Goal: Transaction & Acquisition: Purchase product/service

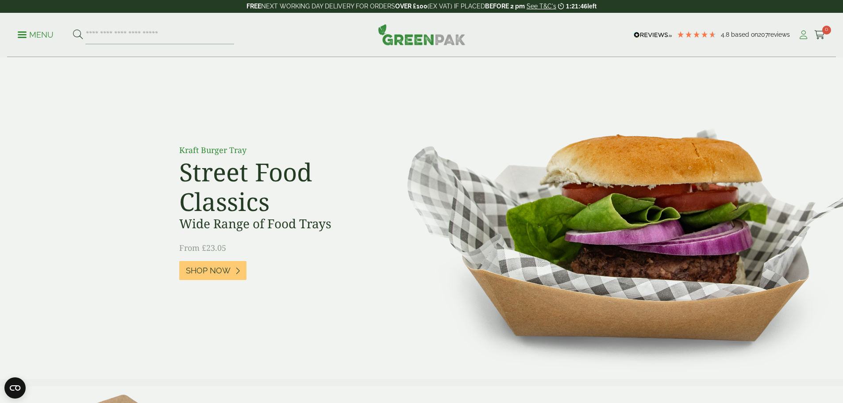
click at [802, 37] on icon at bounding box center [803, 35] width 11 height 9
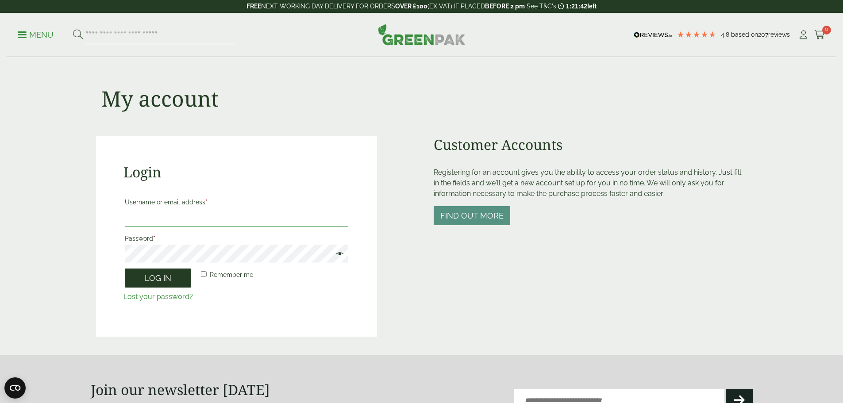
type input "**********"
click at [143, 282] on button "Log in" at bounding box center [158, 277] width 66 height 19
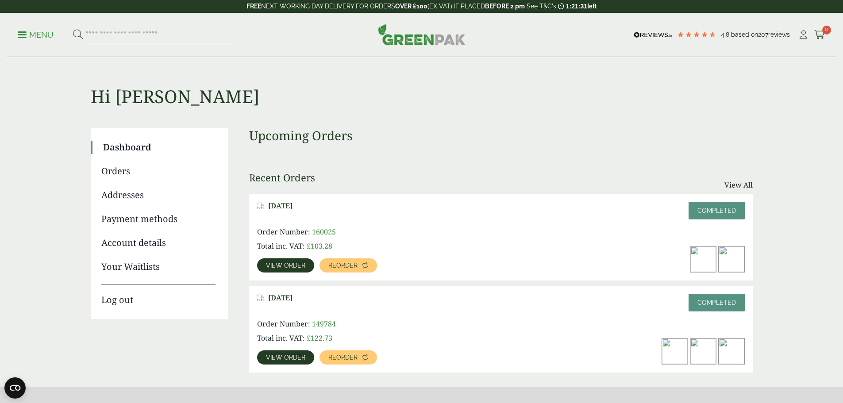
click at [305, 262] on span "View order" at bounding box center [285, 265] width 39 height 6
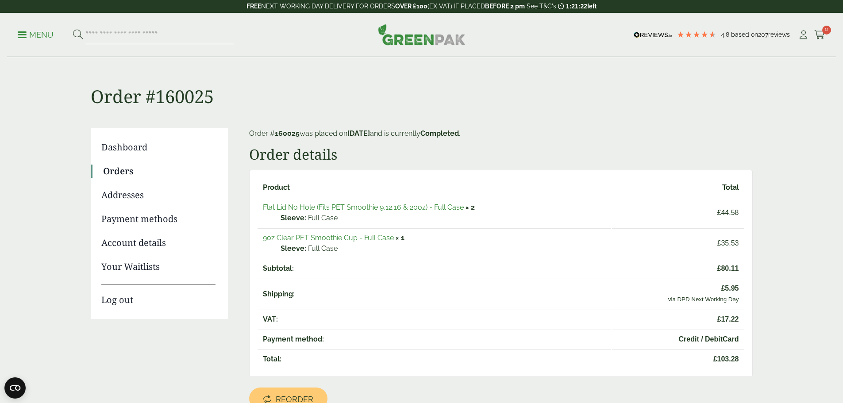
scroll to position [44, 0]
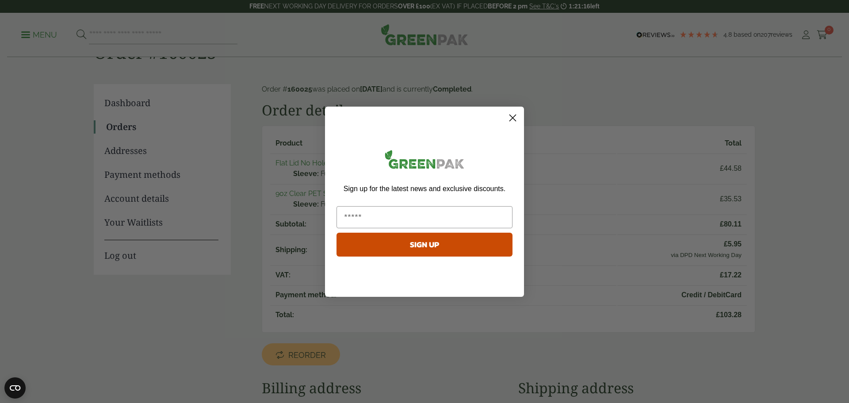
click at [514, 118] on circle "Close dialog" at bounding box center [513, 117] width 15 height 15
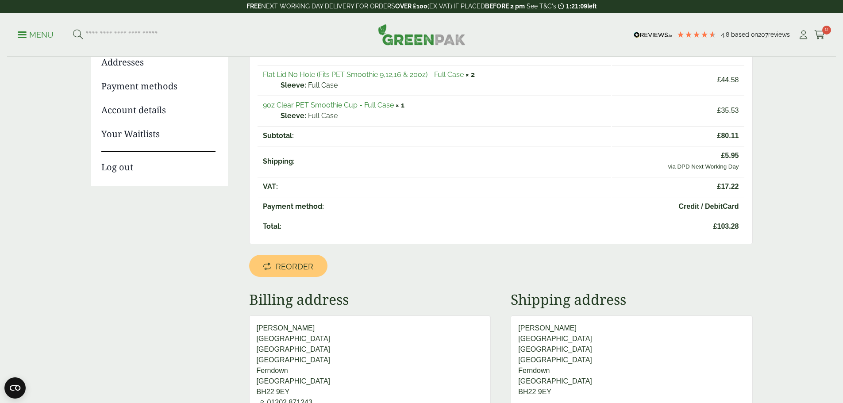
scroll to position [88, 0]
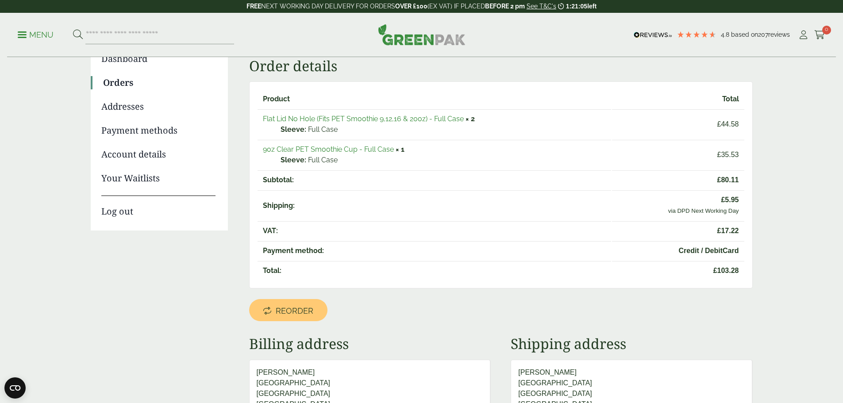
click at [317, 149] on link "9oz Clear PET Smoothie Cup - Full Case" at bounding box center [328, 149] width 131 height 8
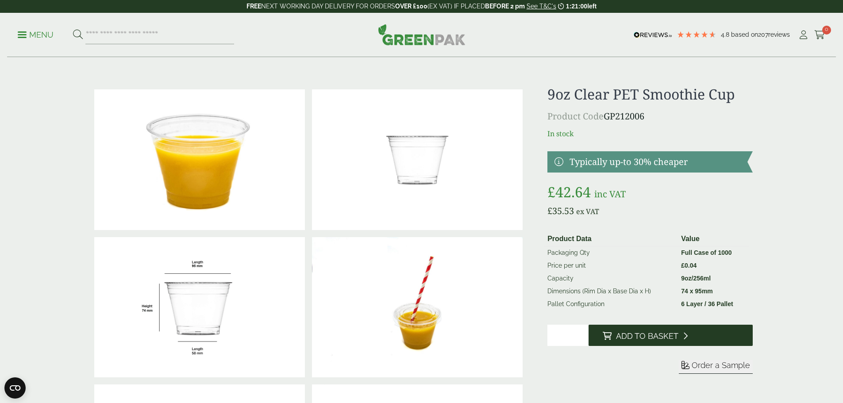
click at [627, 335] on span "Add to Basket" at bounding box center [647, 336] width 62 height 10
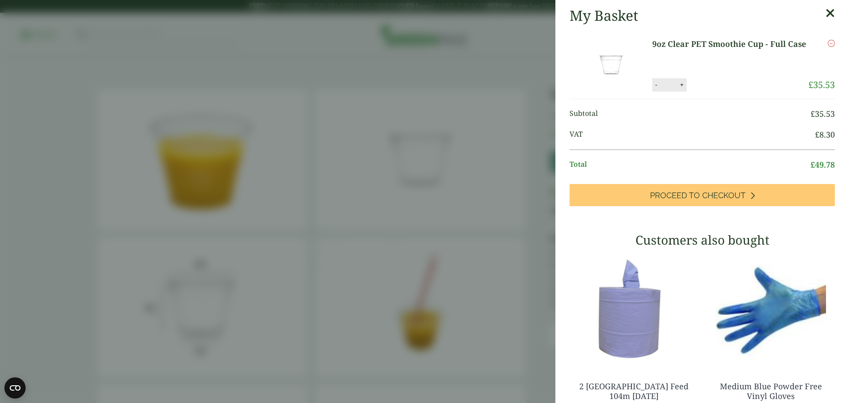
click at [826, 15] on icon at bounding box center [830, 13] width 9 height 12
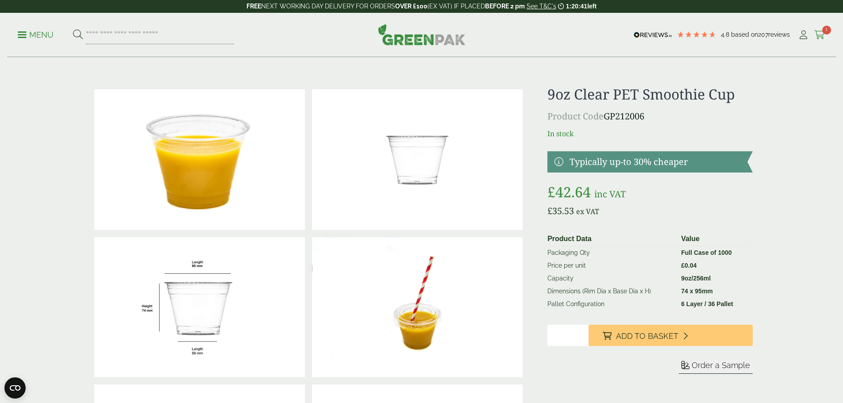
click at [816, 33] on icon at bounding box center [819, 35] width 11 height 9
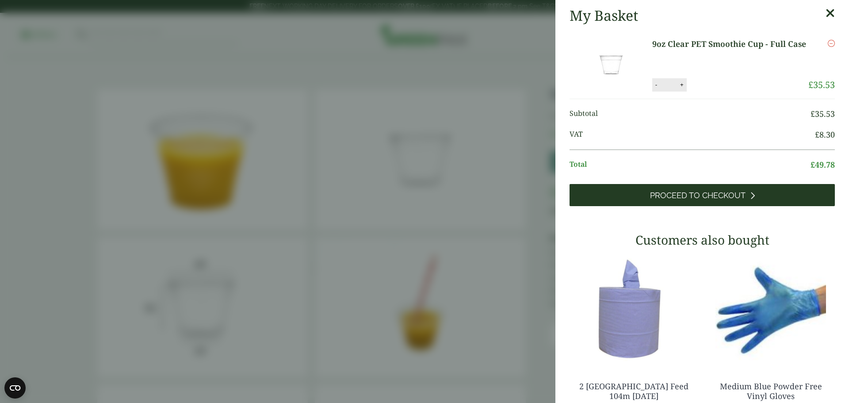
click at [685, 199] on span "Proceed to Checkout" at bounding box center [698, 196] width 96 height 10
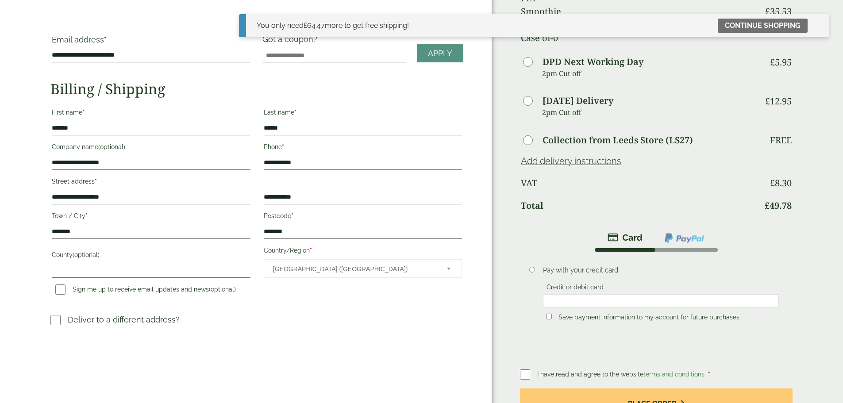
click at [154, 264] on input "County (optional)" at bounding box center [151, 271] width 198 height 14
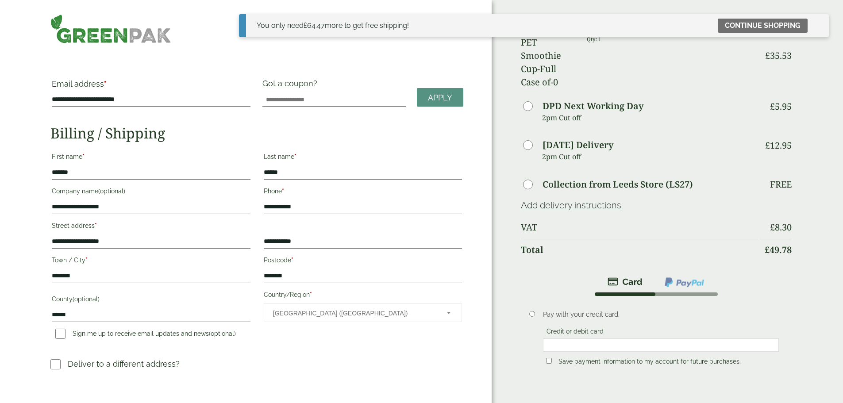
type input "******"
click at [557, 200] on link "Add delivery instructions" at bounding box center [571, 205] width 100 height 11
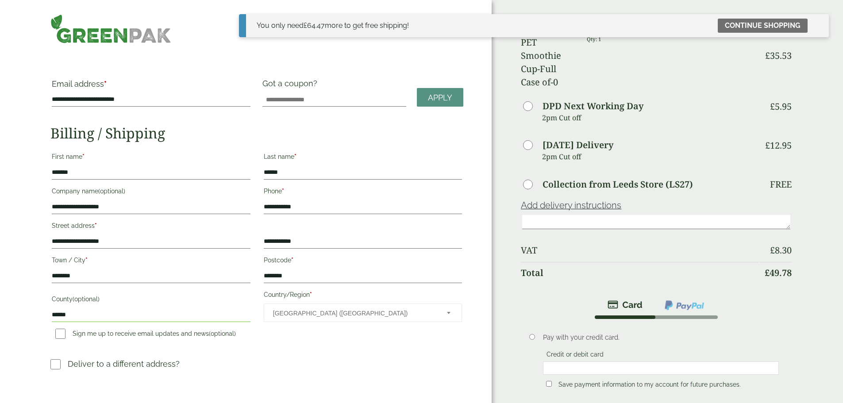
click at [535, 212] on p at bounding box center [656, 222] width 270 height 20
click at [534, 215] on textarea at bounding box center [656, 222] width 268 height 14
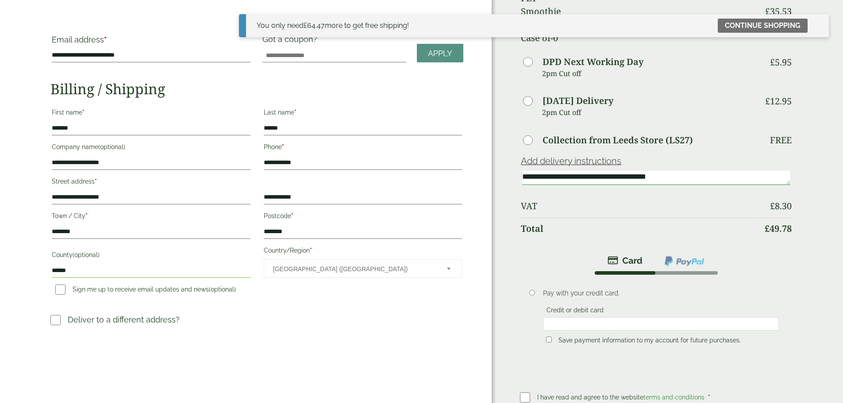
scroll to position [88, 0]
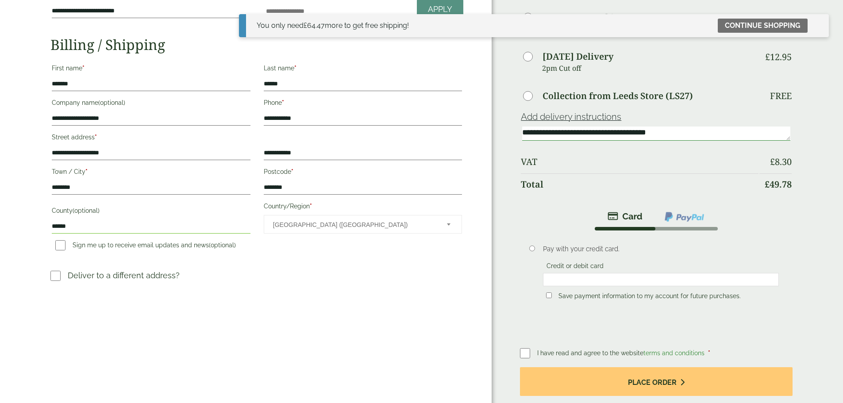
type textarea "**********"
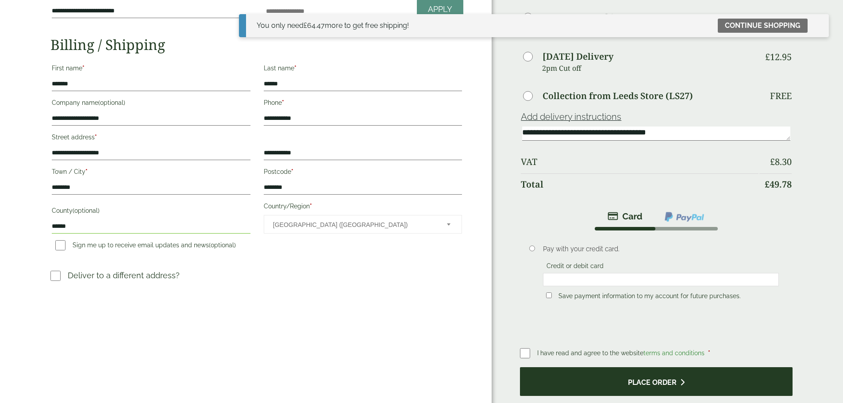
click at [610, 367] on button "Place order" at bounding box center [656, 381] width 272 height 29
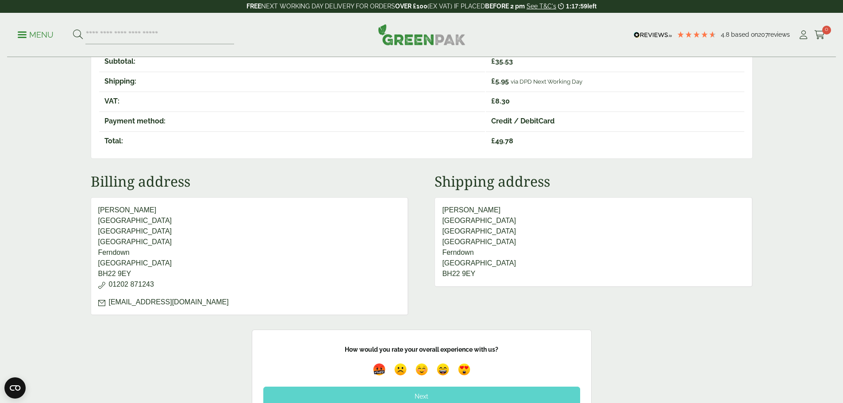
scroll to position [265, 0]
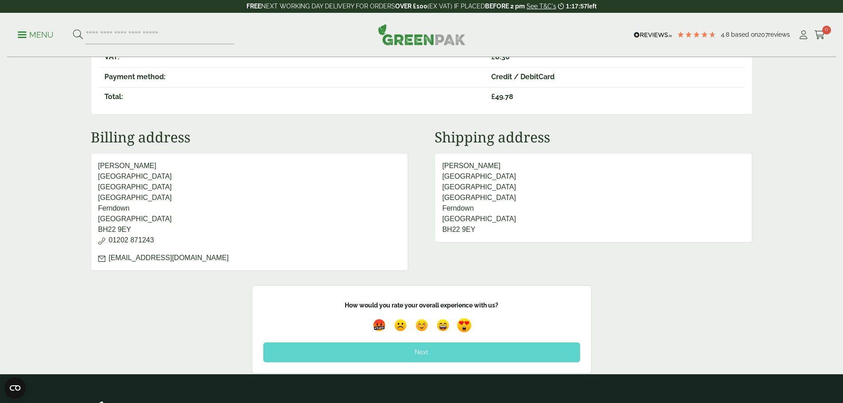
click at [465, 324] on img at bounding box center [464, 325] width 20 height 20
click at [426, 352] on div "Next" at bounding box center [421, 351] width 317 height 19
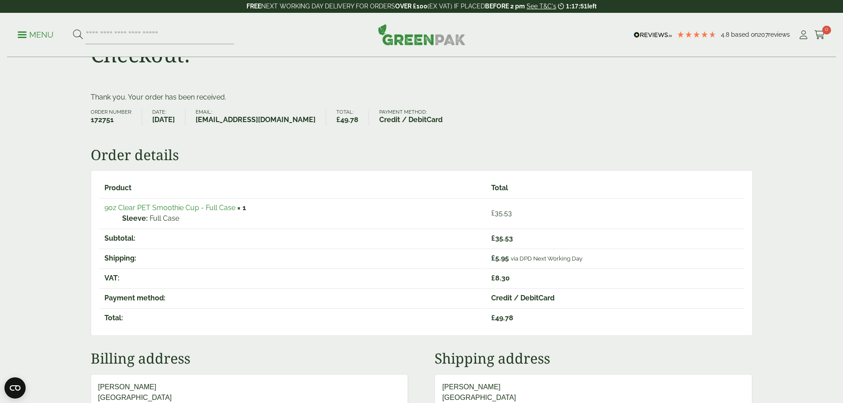
scroll to position [0, 0]
